Goal: Navigation & Orientation: Find specific page/section

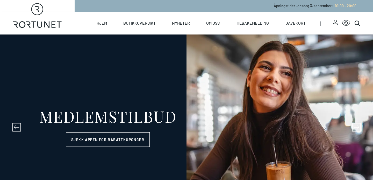
select select "NO"
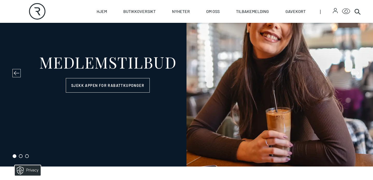
scroll to position [7, 0]
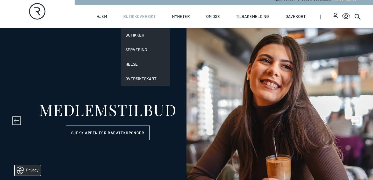
click at [142, 14] on link "Butikkoversikt" at bounding box center [139, 16] width 32 height 23
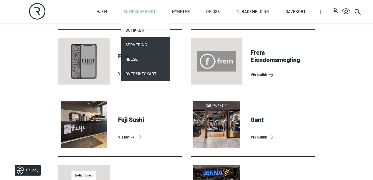
scroll to position [30, 0]
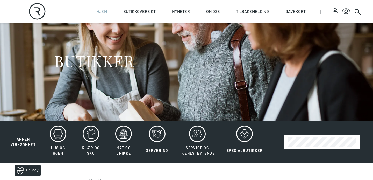
click at [103, 12] on link "Hjem" at bounding box center [102, 11] width 10 height 23
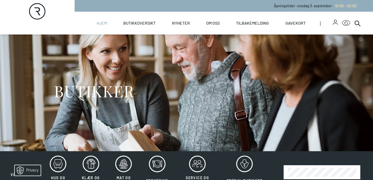
select select "NO"
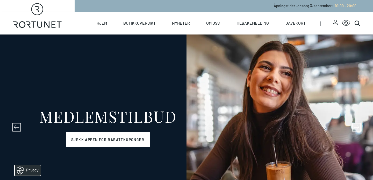
click at [123, 142] on link "Sjekk appen for rabattkuponger" at bounding box center [108, 139] width 84 height 15
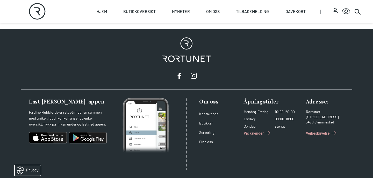
scroll to position [903, 0]
